Goal: Register for event/course

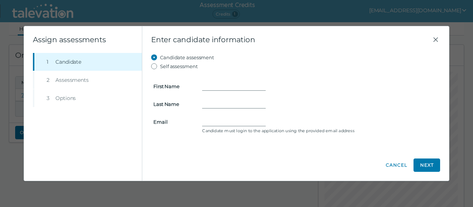
scroll to position [135, 0]
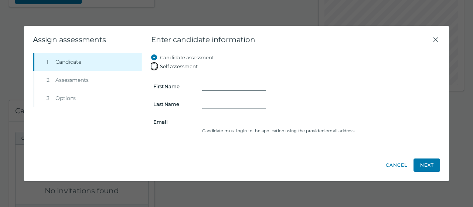
click at [155, 67] on input "Self assessment" at bounding box center [155, 66] width 9 height 9
radio input "true"
type input "[PERSON_NAME]"
type input "[EMAIL_ADDRESS][DOMAIN_NAME]"
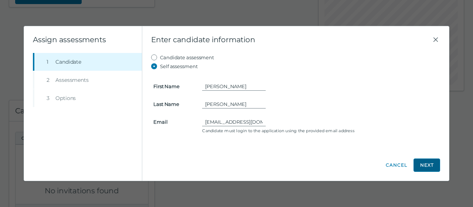
click at [433, 163] on button "Next" at bounding box center [427, 164] width 27 height 13
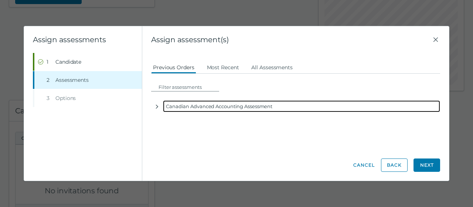
click at [247, 107] on div "Canadian Advanced Accounting Assessment" at bounding box center [301, 106] width 277 height 12
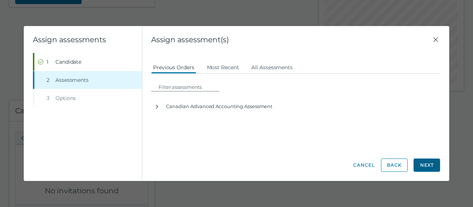
click at [423, 165] on button "Next" at bounding box center [427, 164] width 27 height 13
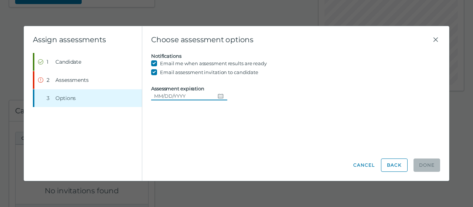
click at [224, 95] on icon "Choose date" at bounding box center [221, 96] width 6 height 6
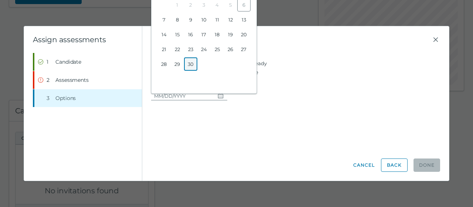
click at [189, 63] on button "30" at bounding box center [190, 63] width 13 height 13
type input "[DATE]"
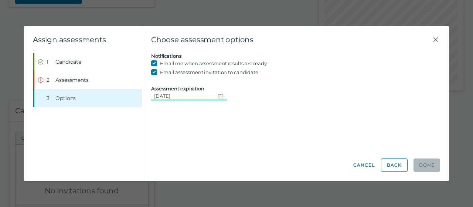
click at [356, 115] on div "Candidate assessment Self assessment First Name [PERSON_NAME] Last Name [PERSON…" at bounding box center [295, 101] width 289 height 96
click at [156, 72] on input "Email assessment invitation to candidate" at bounding box center [155, 72] width 9 height 9
checkbox input "true"
click at [233, 100] on div "Candidate assessment Self assessment First Name [PERSON_NAME] Last Name [PERSON…" at bounding box center [295, 101] width 289 height 96
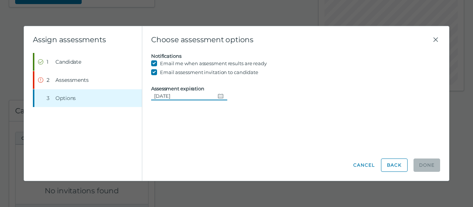
click at [224, 96] on icon "Change date, 09/30/2025" at bounding box center [221, 96] width 6 height 6
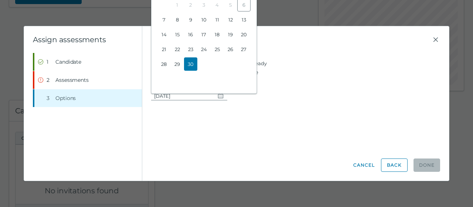
click at [194, 63] on button "30" at bounding box center [190, 63] width 13 height 13
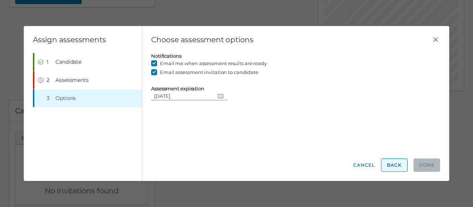
click at [393, 165] on button "Back" at bounding box center [394, 164] width 27 height 13
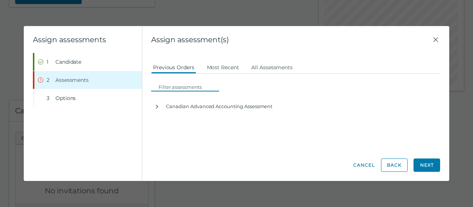
click at [170, 85] on input at bounding box center [188, 86] width 64 height 9
click at [220, 70] on button "Most Recent" at bounding box center [223, 66] width 36 height 13
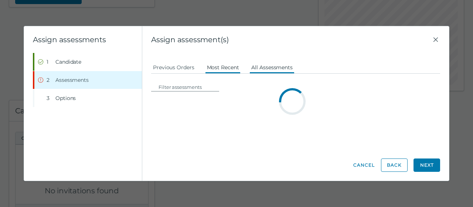
click at [280, 65] on button "All Assessments" at bounding box center [272, 66] width 45 height 13
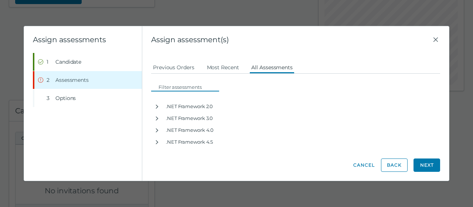
click at [193, 87] on input at bounding box center [188, 86] width 64 height 9
type input "canadian adva"
click at [166, 71] on button "Previous Orders" at bounding box center [173, 66] width 45 height 13
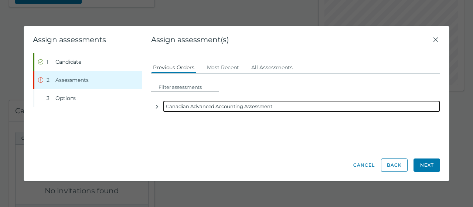
click at [193, 106] on div "Canadian Advanced Accounting Assessment" at bounding box center [301, 106] width 277 height 12
click at [159, 107] on icon "button" at bounding box center [157, 107] width 6 height 6
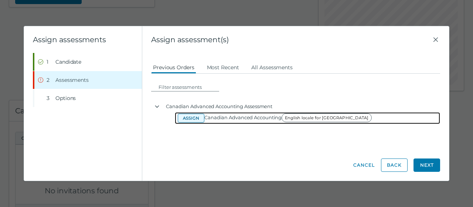
click at [197, 115] on button "Assign" at bounding box center [191, 117] width 27 height 9
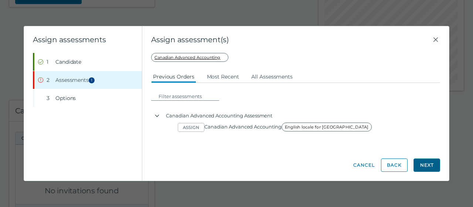
click at [430, 163] on button "Next" at bounding box center [427, 164] width 27 height 13
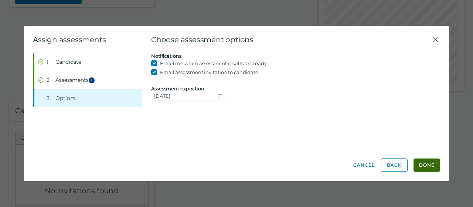
click at [431, 168] on button "Done" at bounding box center [427, 164] width 27 height 13
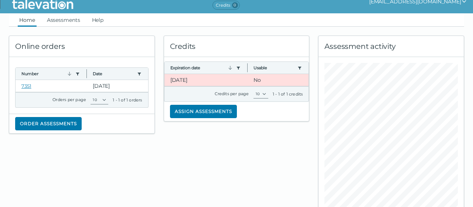
scroll to position [0, 0]
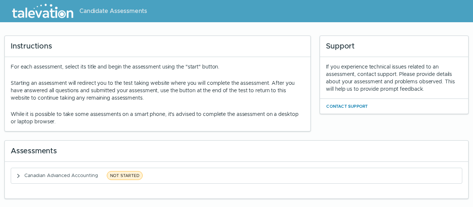
click at [187, 92] on p "Starting an assessment will redirect you to the test taking website where you w…" at bounding box center [158, 90] width 294 height 22
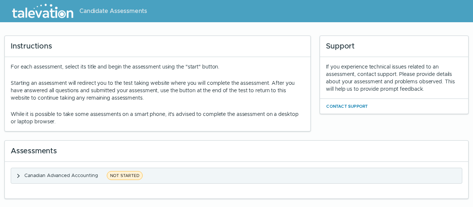
click at [18, 176] on icon "button" at bounding box center [19, 176] width 6 height 6
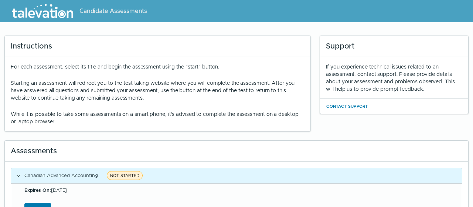
scroll to position [40, 0]
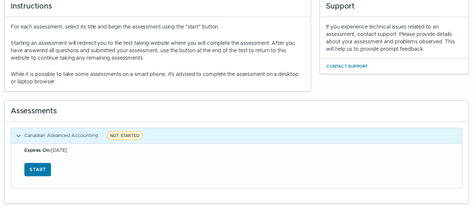
click at [98, 76] on p "While it is possible to take some assessments on a smart phone, it's advised to…" at bounding box center [158, 77] width 294 height 15
click at [39, 172] on button "Start" at bounding box center [37, 169] width 27 height 13
